Goal: Download file/media

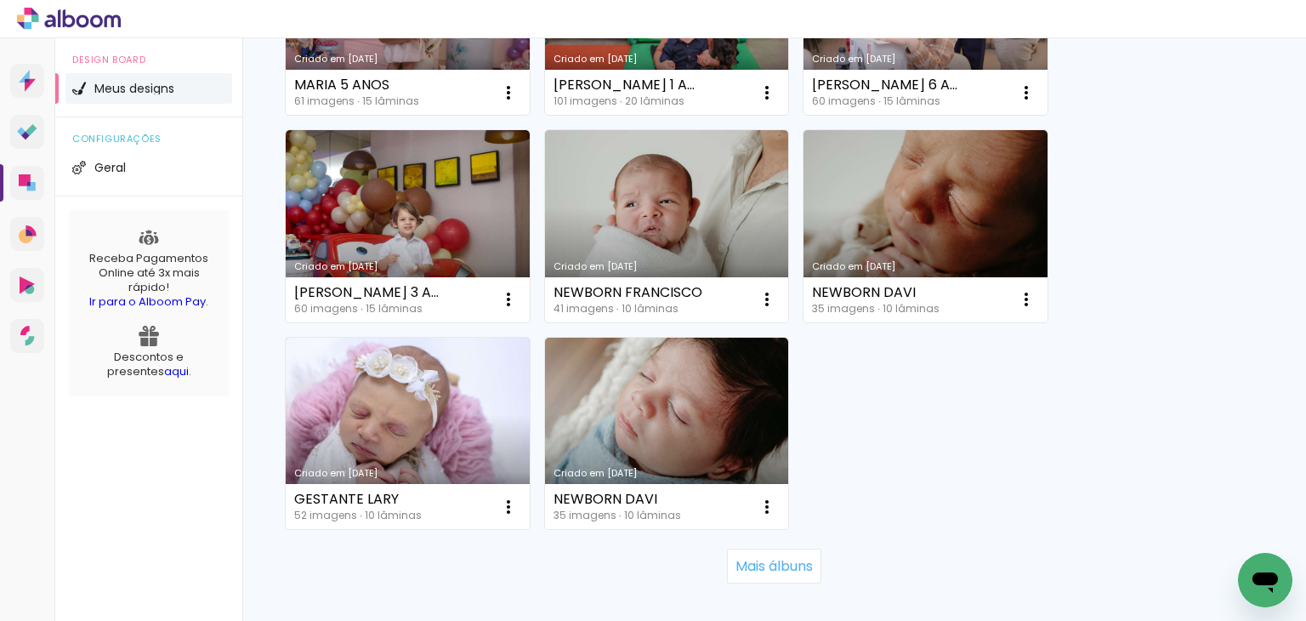
scroll to position [1738, 0]
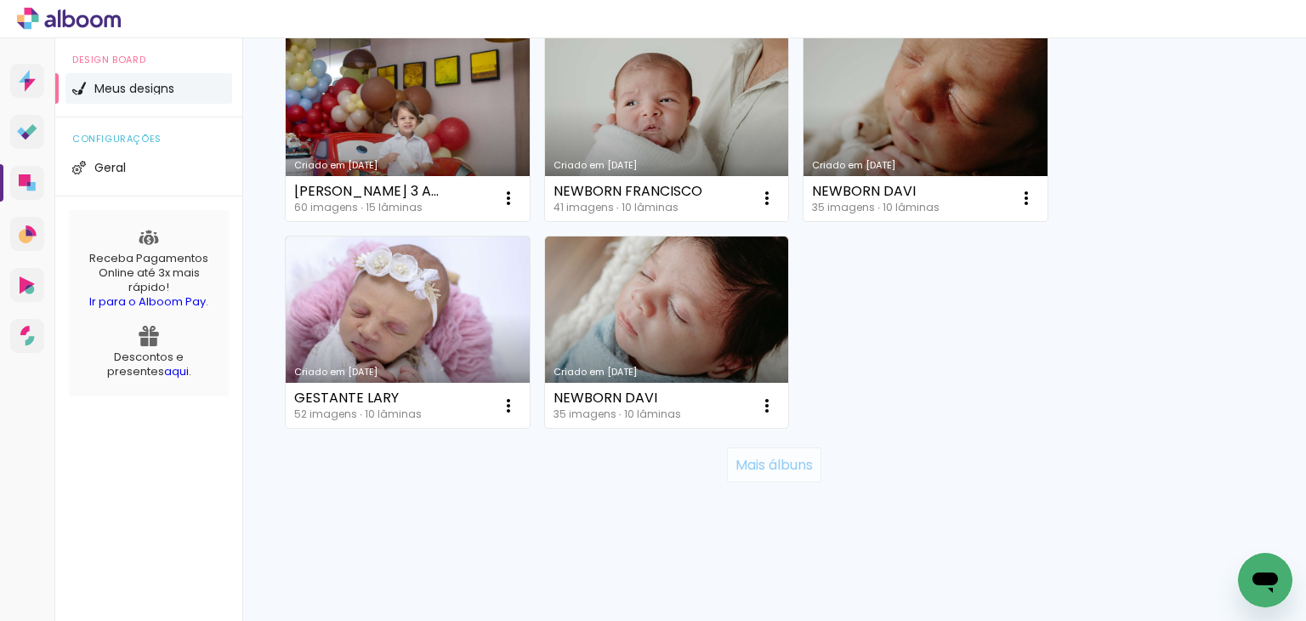
click at [796, 474] on paper-button "Mais álbuns" at bounding box center [774, 464] width 94 height 34
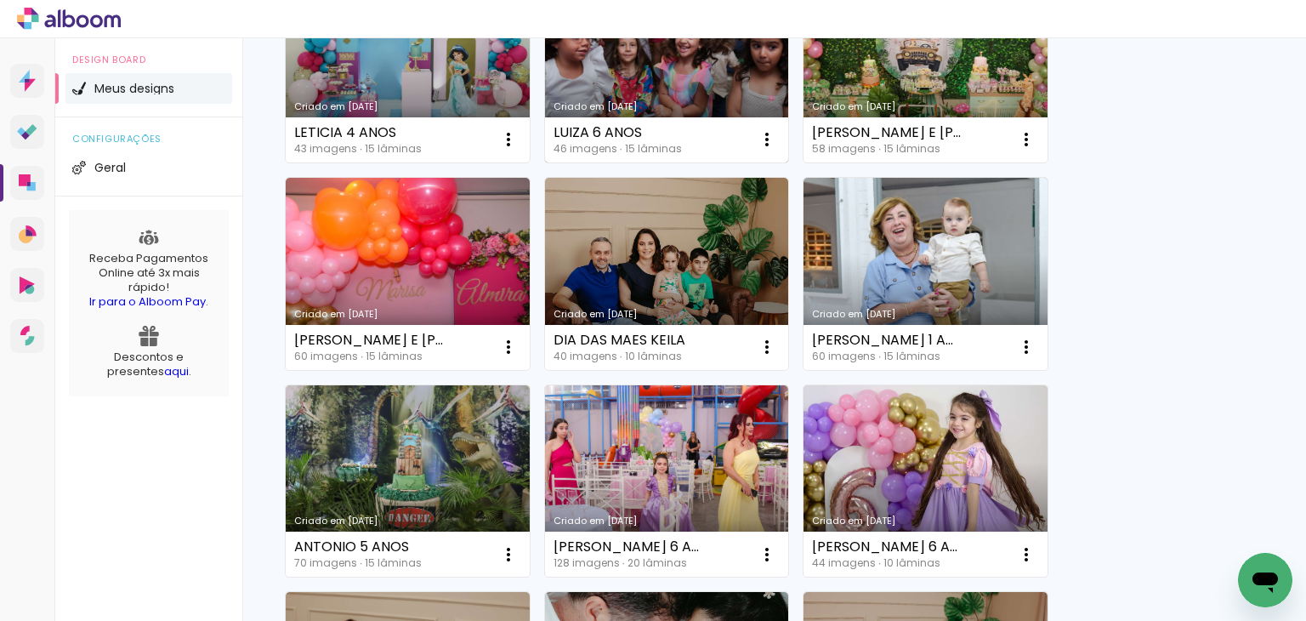
scroll to position [2248, 0]
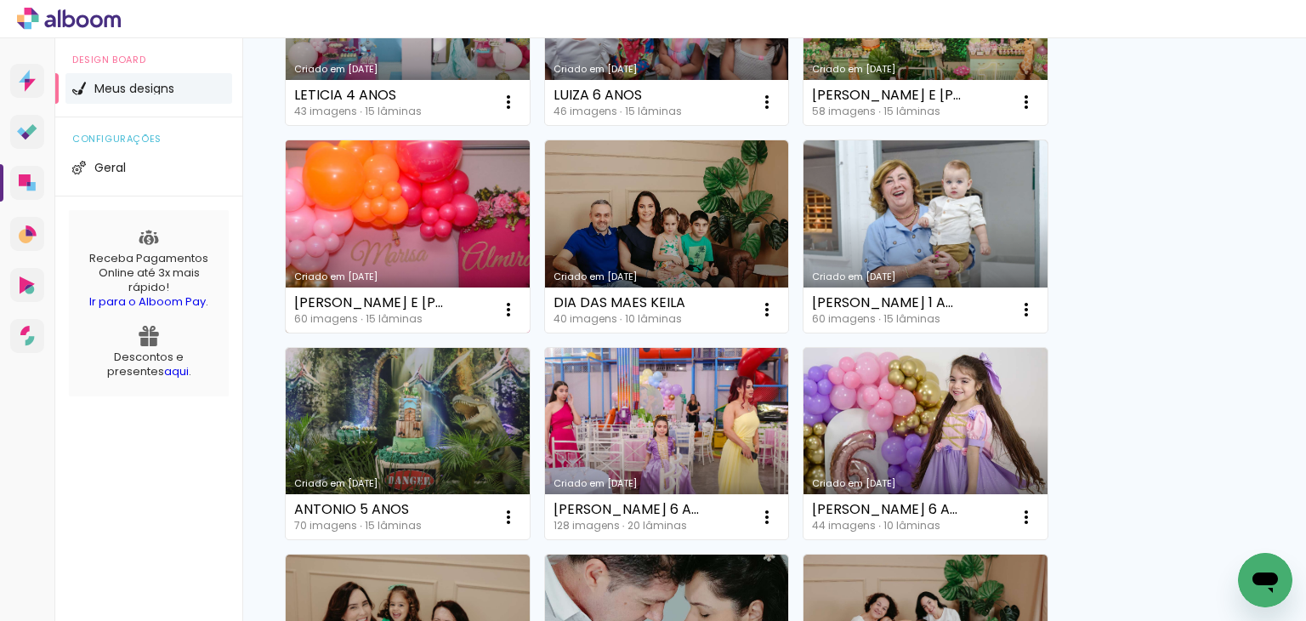
click at [347, 216] on link "Criado em [DATE]" at bounding box center [408, 236] width 244 height 192
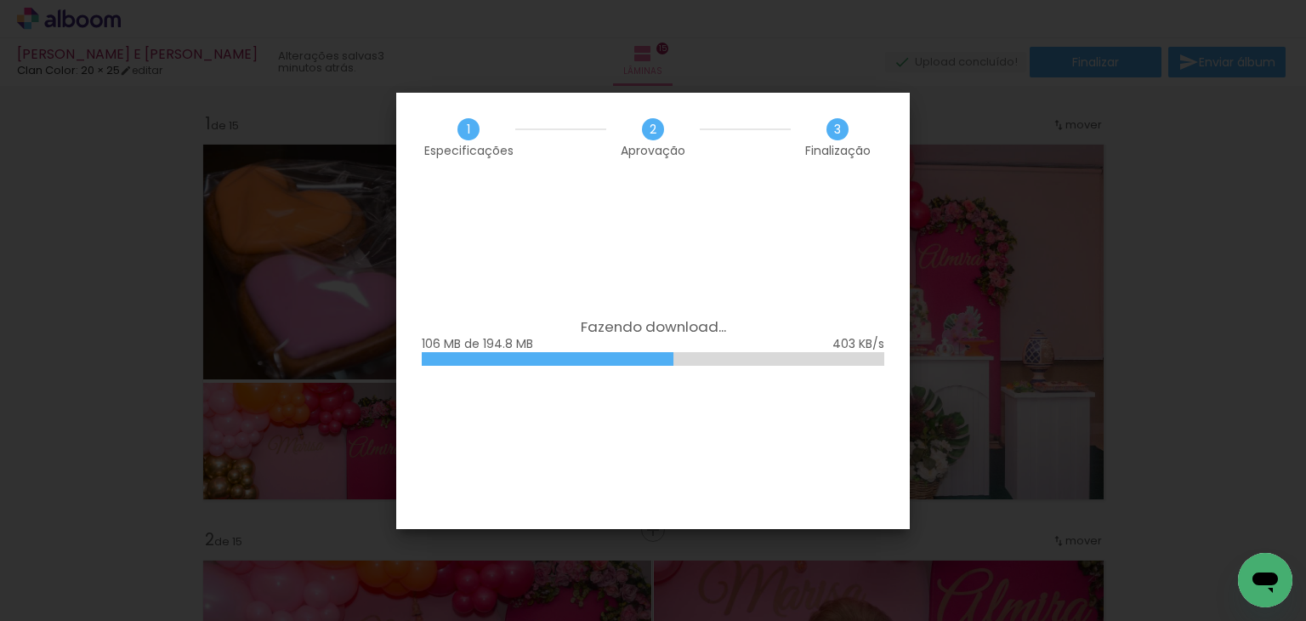
scroll to position [2805, 0]
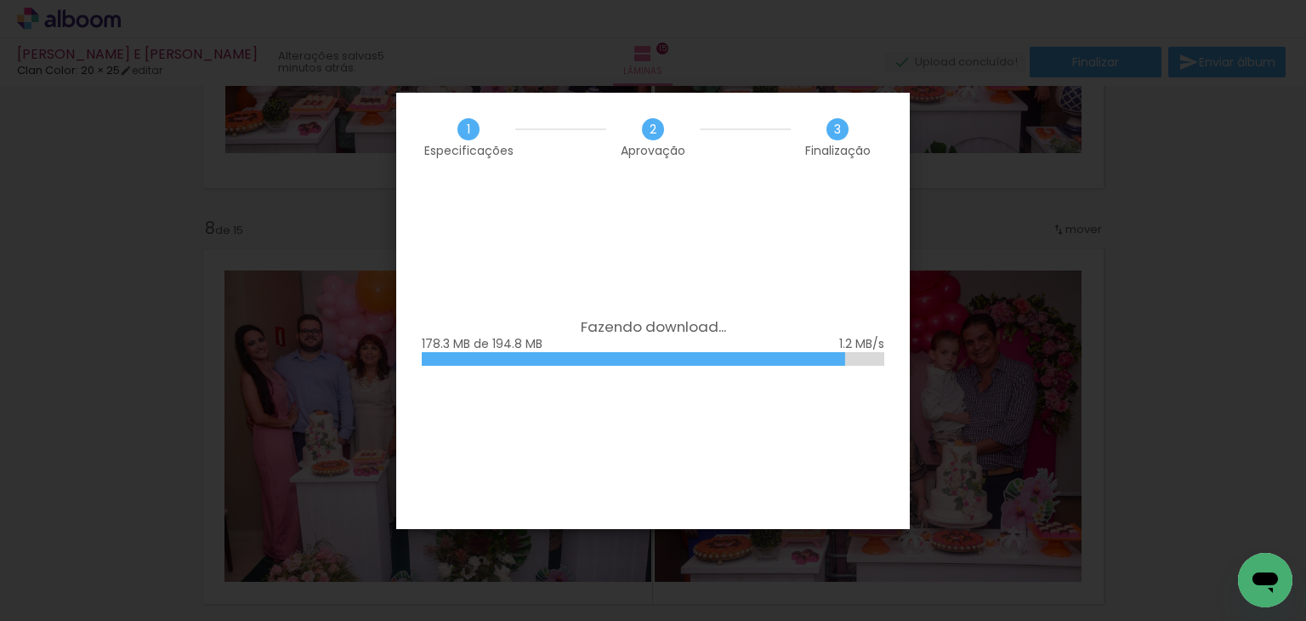
click at [827, 486] on div "Fazendo download... 178.3 MB de 194.8 MB" at bounding box center [652, 355] width 513 height 347
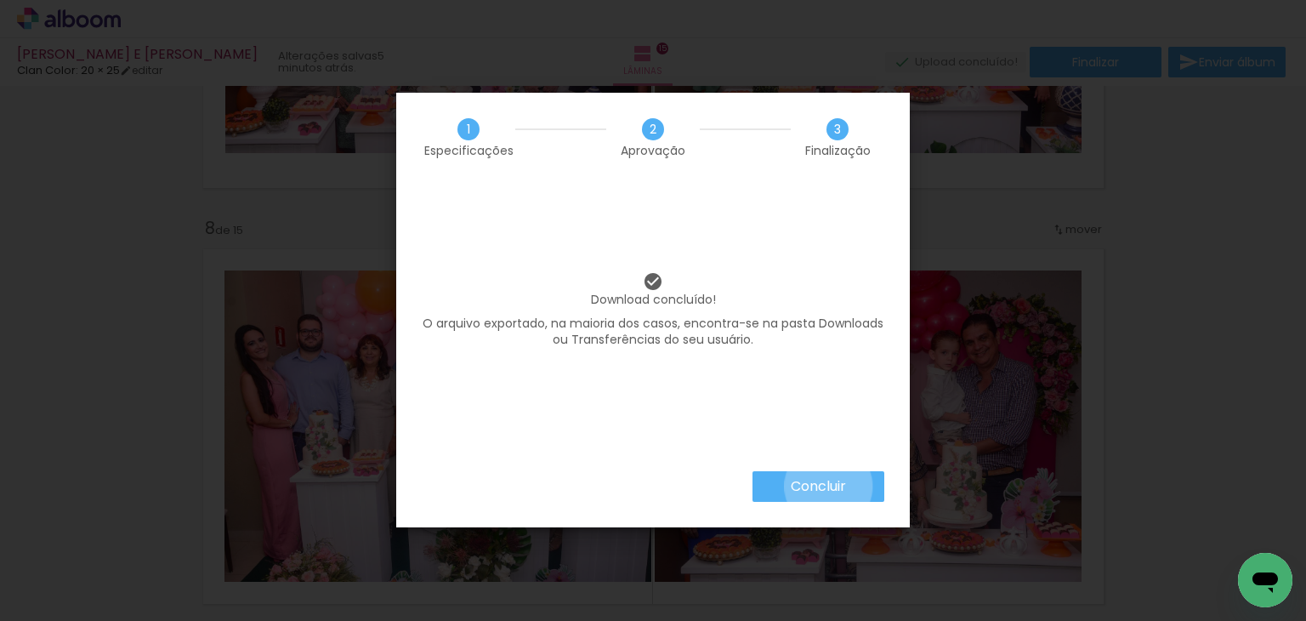
drag, startPoint x: 0, startPoint y: 0, endPoint x: 827, endPoint y: 486, distance: 959.5
click at [0, 0] on slot "Concluir" at bounding box center [0, 0] width 0 height 0
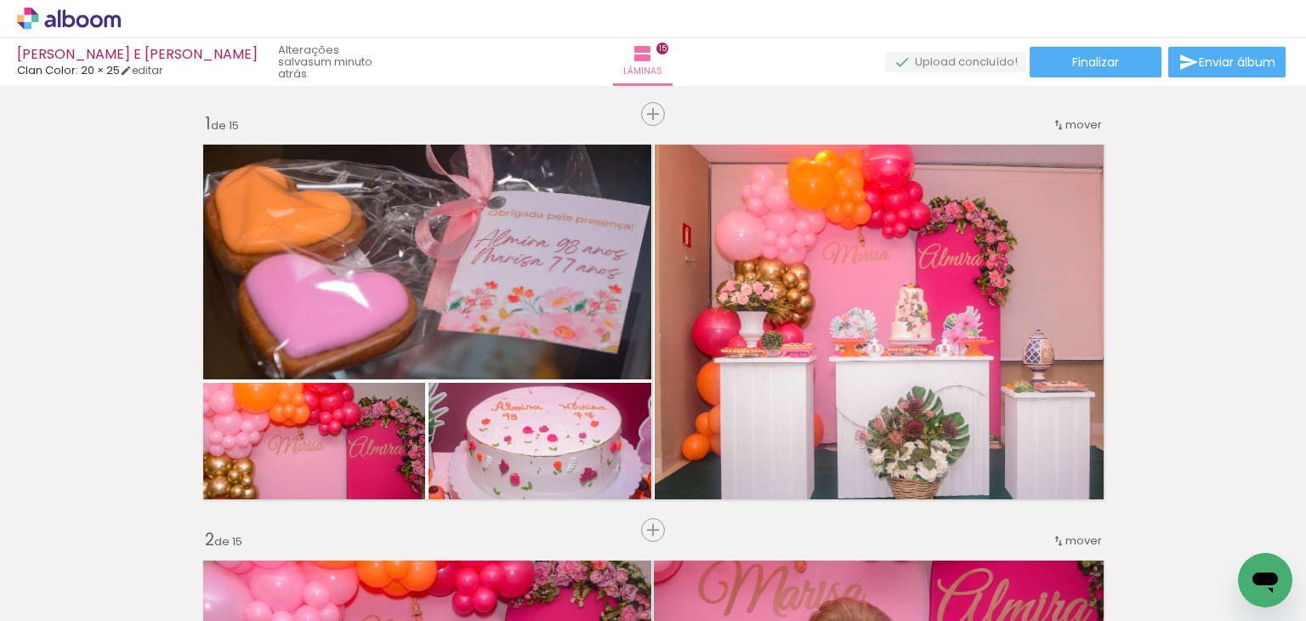
scroll to position [2805, 0]
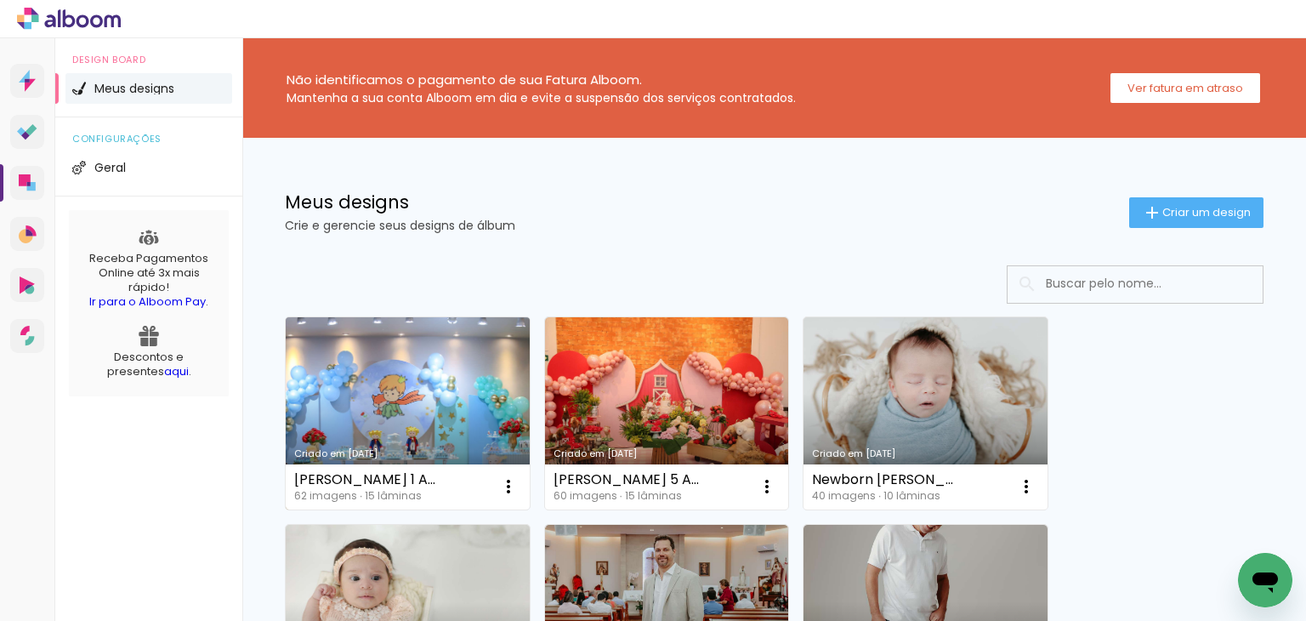
click at [441, 415] on link "Criado em [DATE]" at bounding box center [408, 413] width 244 height 192
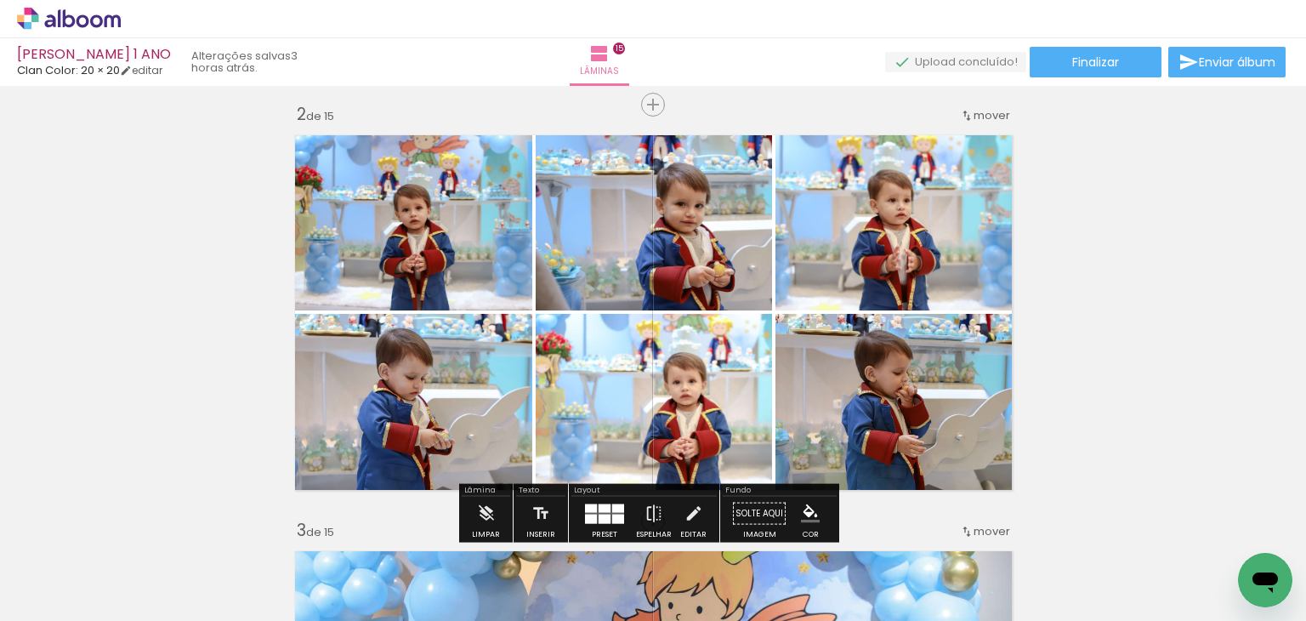
scroll to position [510, 0]
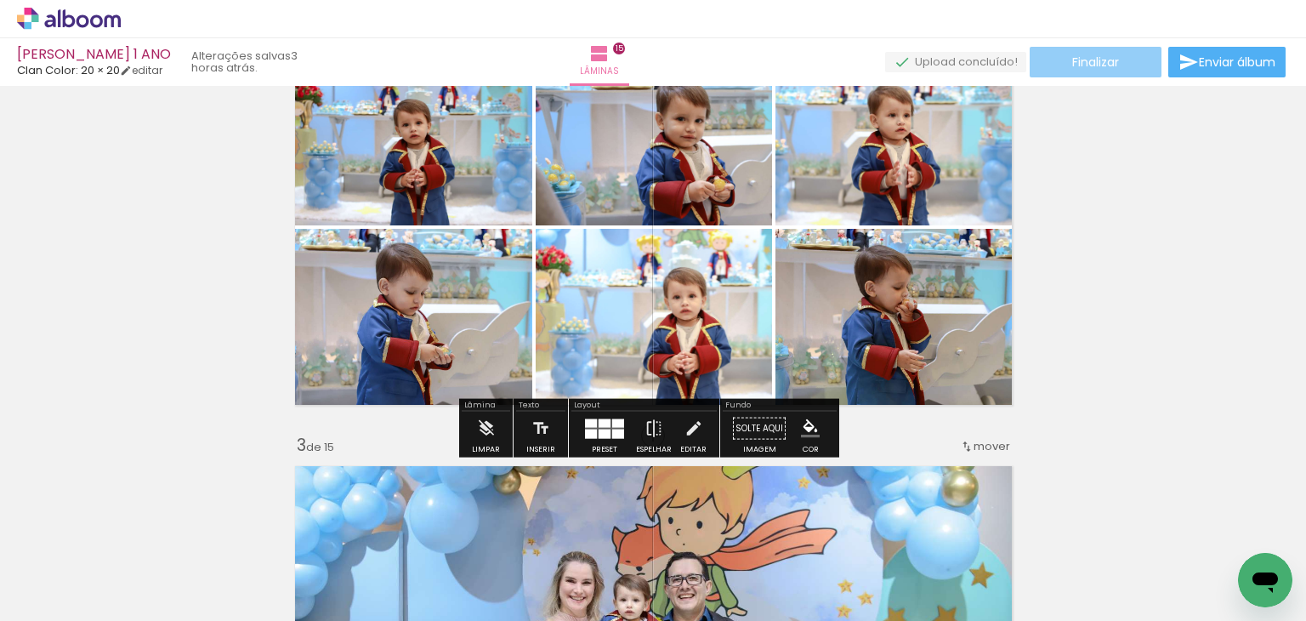
click at [1114, 66] on span "Finalizar" at bounding box center [1095, 62] width 47 height 12
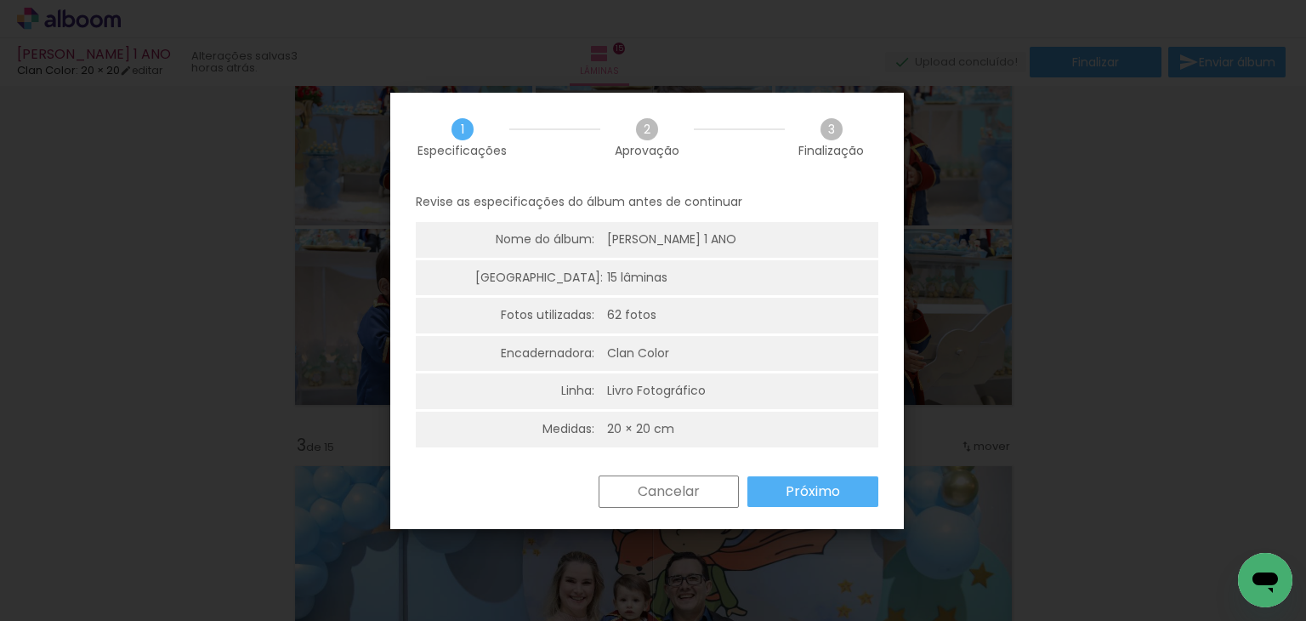
click at [0, 0] on slot "Próximo" at bounding box center [0, 0] width 0 height 0
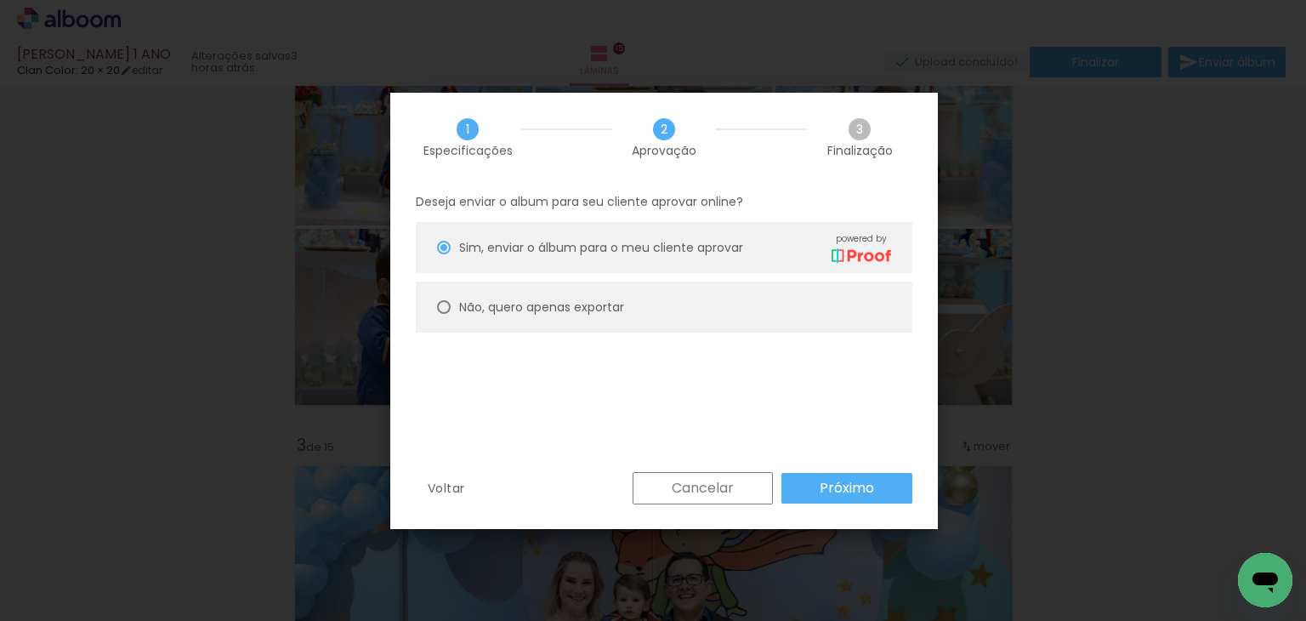
drag, startPoint x: 603, startPoint y: 287, endPoint x: 607, endPoint y: 295, distance: 8.8
click at [0, 0] on paper-radio-button "Não, quero apenas exportar" at bounding box center [0, 0] width 0 height 0
type paper-radio-button "on"
click at [0, 0] on slot "Próximo" at bounding box center [0, 0] width 0 height 0
type input "Alta, 300 DPI"
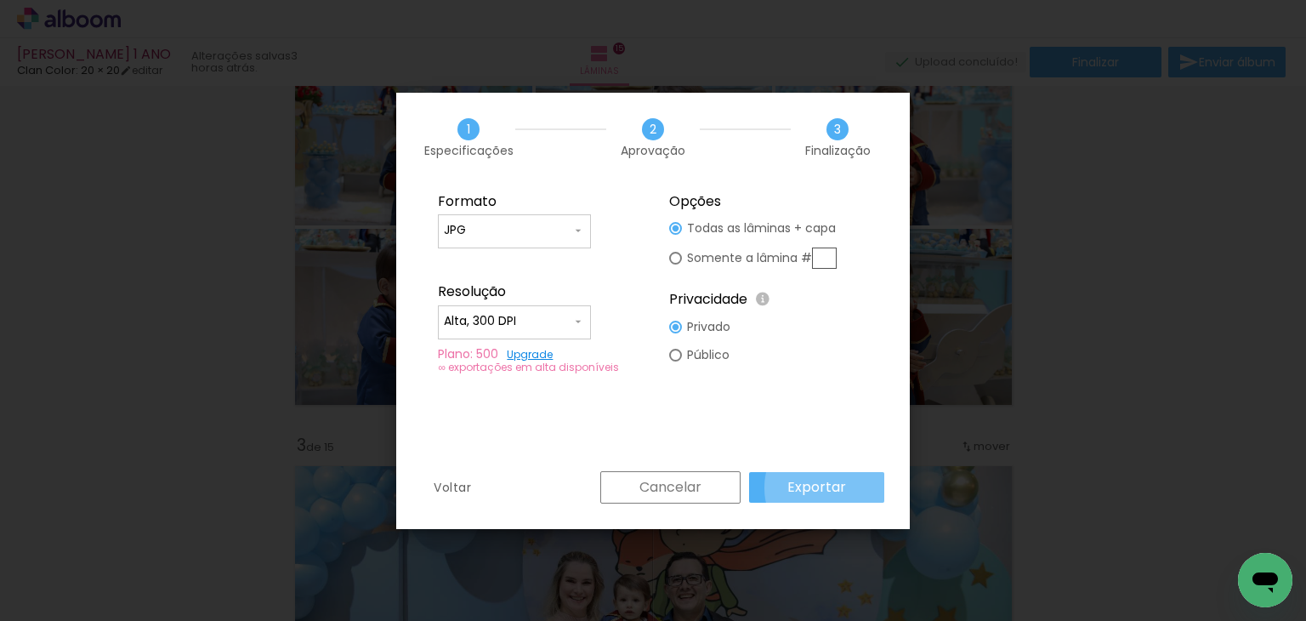
click at [0, 0] on slot "Exportar" at bounding box center [0, 0] width 0 height 0
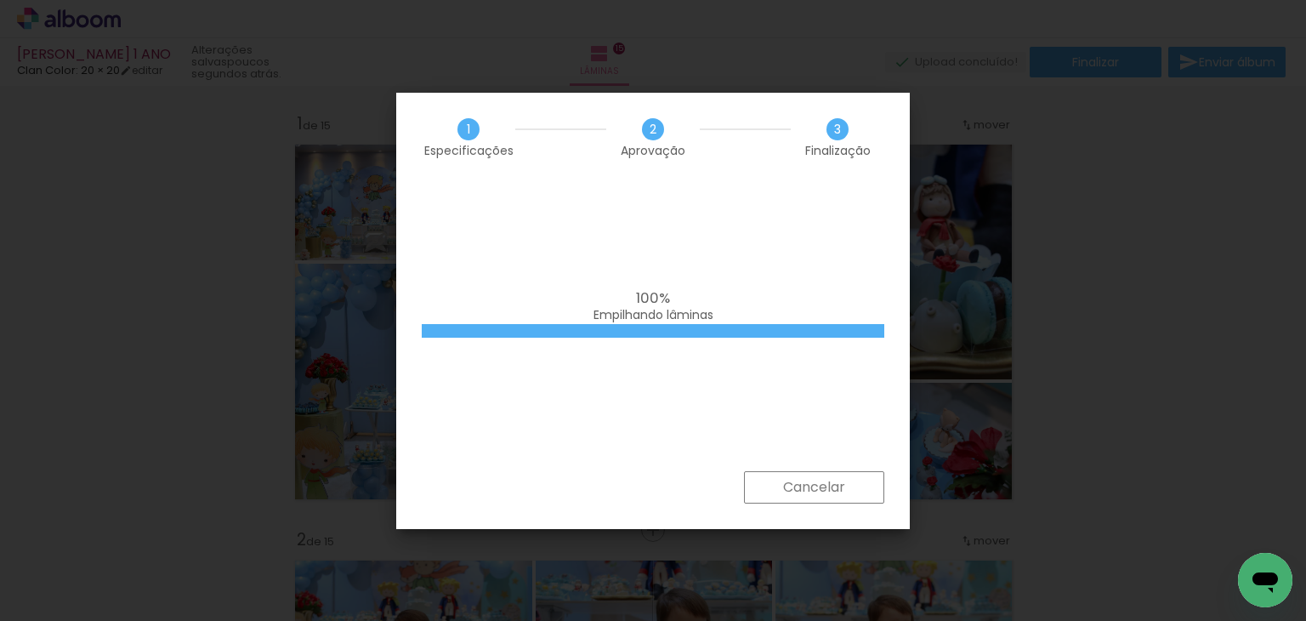
scroll to position [510, 0]
